Goal: Task Accomplishment & Management: Complete application form

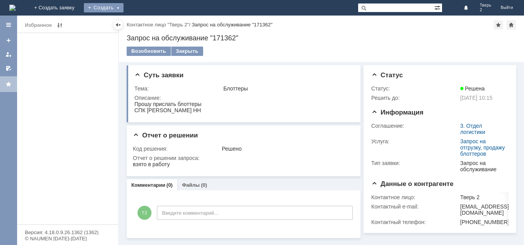
click at [123, 8] on div "Создать" at bounding box center [104, 7] width 40 height 9
click at [144, 24] on link "Заявка" at bounding box center [114, 23] width 59 height 9
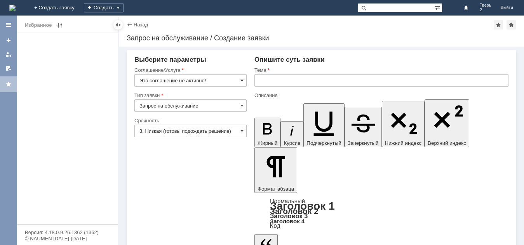
click at [242, 81] on span at bounding box center [241, 80] width 3 height 6
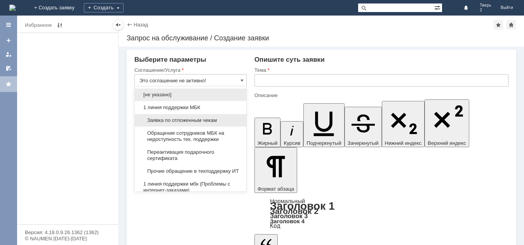
click at [185, 121] on span "Заявка по отложенным чекам" at bounding box center [190, 120] width 102 height 6
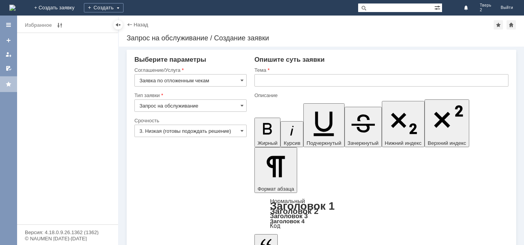
type input "Заявка по отложенным чекам"
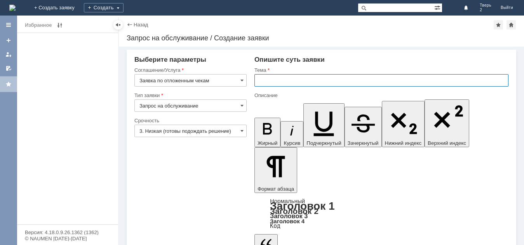
click at [293, 83] on input "text" at bounding box center [381, 80] width 254 height 12
type input "оч"
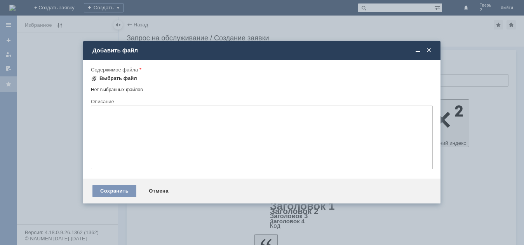
click at [119, 80] on div "Выбрать файл" at bounding box center [118, 78] width 38 height 6
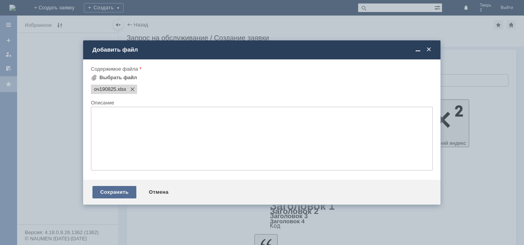
click at [107, 193] on div "Сохранить" at bounding box center [114, 192] width 44 height 12
